Goal: Book appointment/travel/reservation

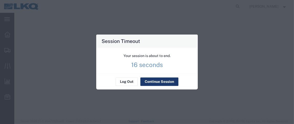
select select "42111"
select select "28716"
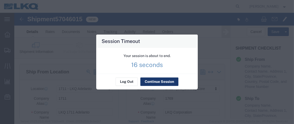
drag, startPoint x: 0, startPoint y: 0, endPoint x: 158, endPoint y: 83, distance: 178.7
click at [158, 83] on button "Continue Session" at bounding box center [160, 82] width 38 height 8
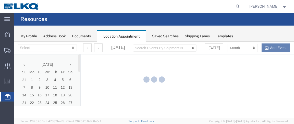
select select "28716"
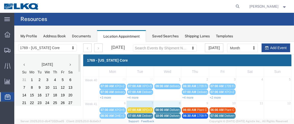
click at [168, 102] on td "8" at bounding box center [168, 103] width 28 height 6
select select "1"
select select
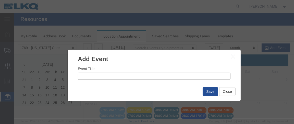
click at [100, 75] on input "Event Title" at bounding box center [154, 75] width 153 height 7
type input "x"
type input "XPO=13"
click at [164, 75] on input "8:33 AM" at bounding box center [194, 75] width 73 height 7
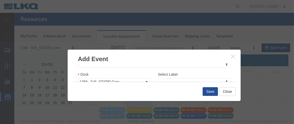
scroll to position [86, 0]
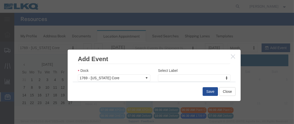
type input "7:00 AM"
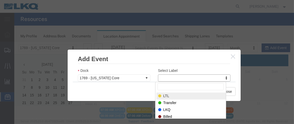
select select "25"
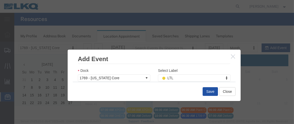
click at [210, 91] on button "Save" at bounding box center [210, 91] width 15 height 9
